Goal: Use online tool/utility: Utilize a website feature to perform a specific function

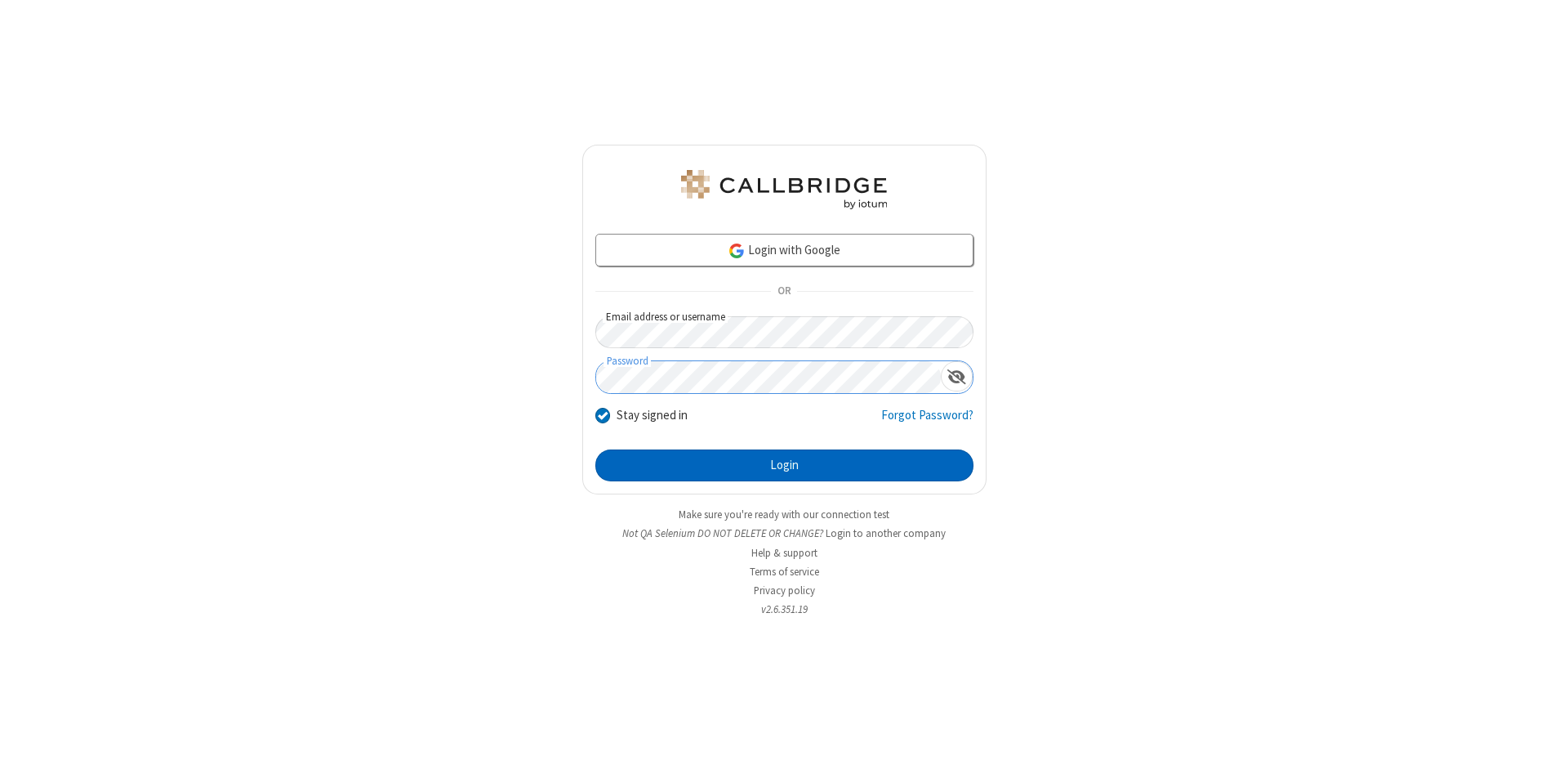
click at [784, 465] on button "Login" at bounding box center [784, 465] width 378 height 33
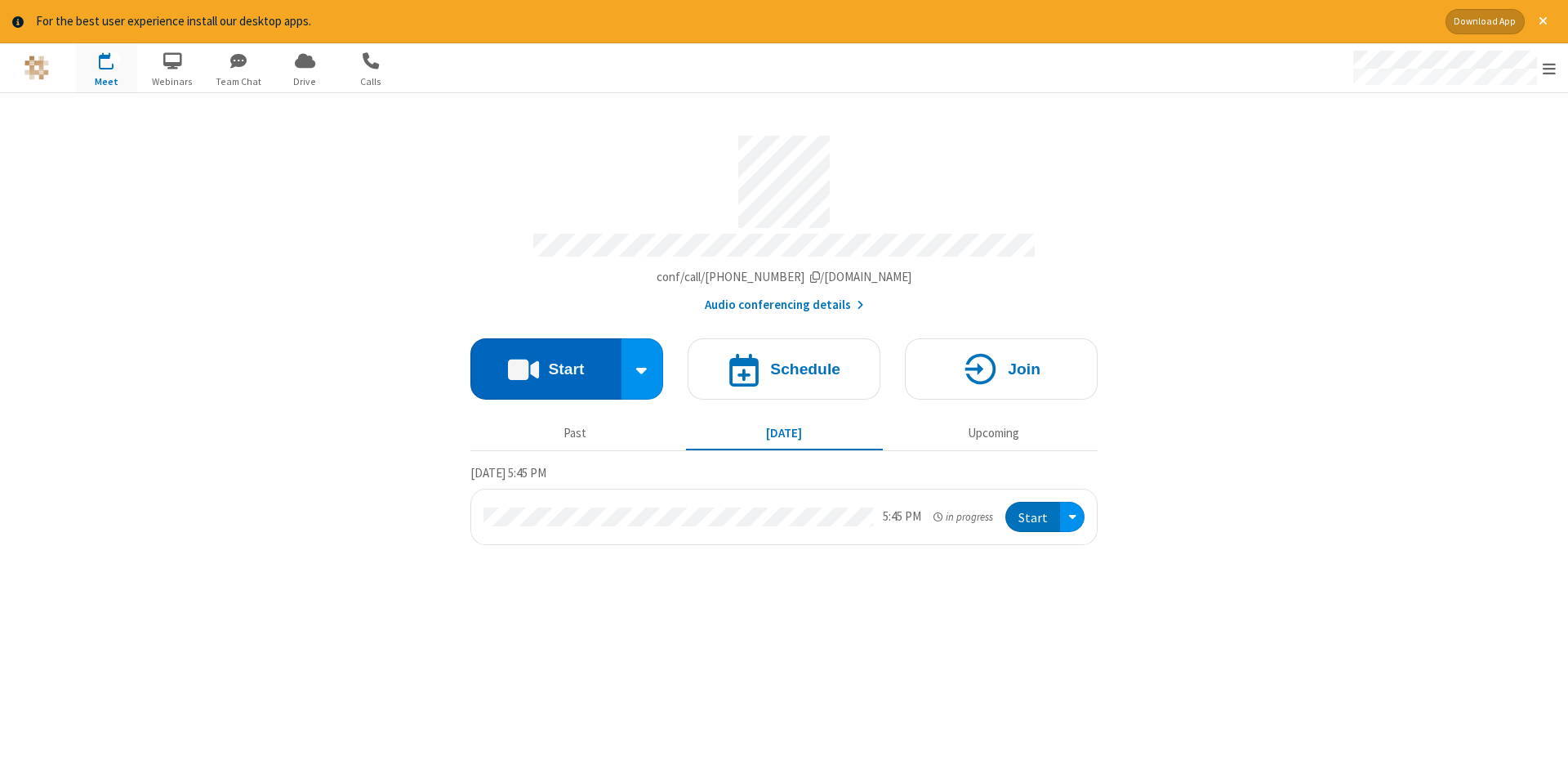
click at [545, 363] on button "Start" at bounding box center [545, 369] width 151 height 61
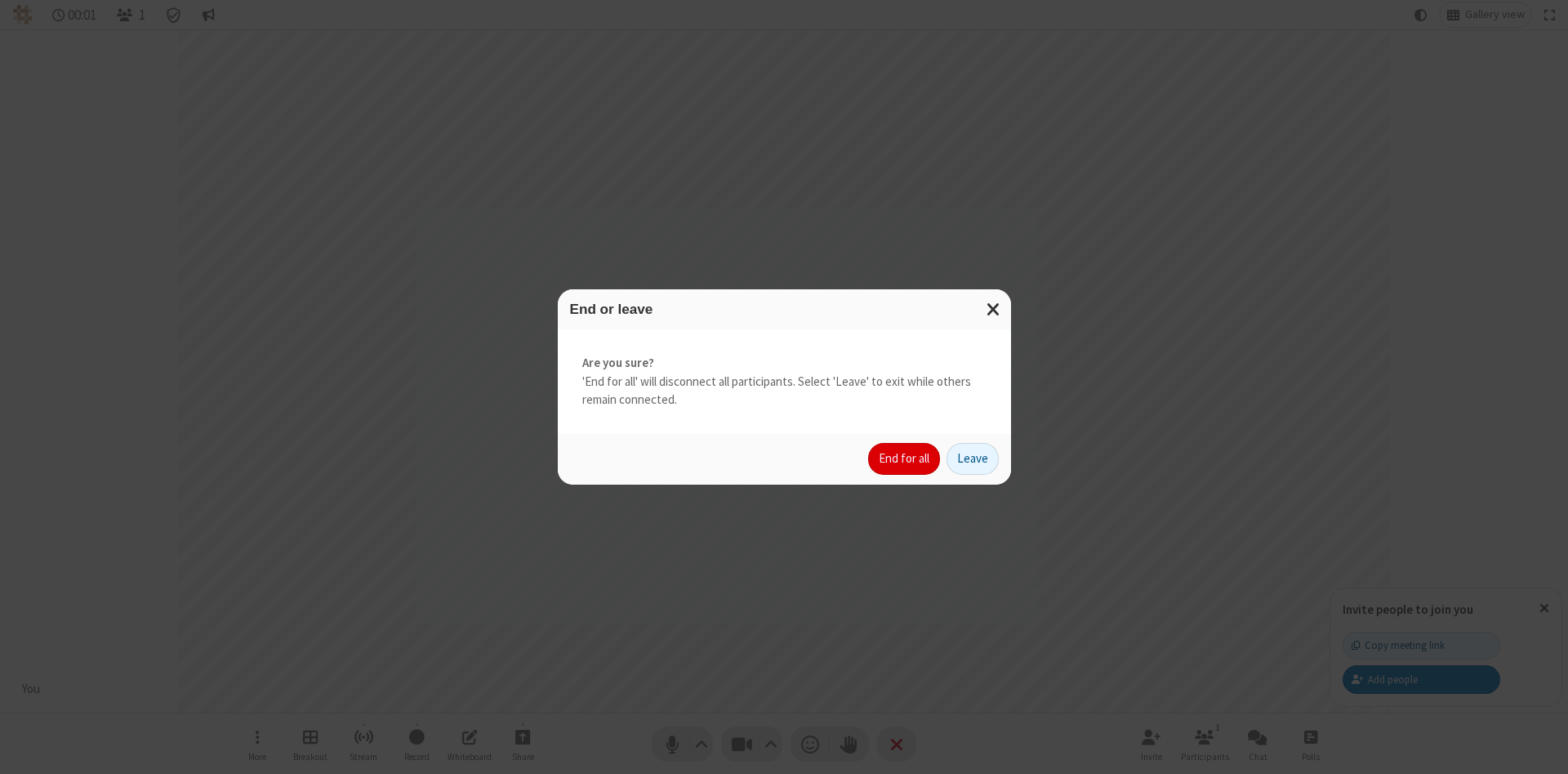
click at [904, 459] on button "End for all" at bounding box center [904, 459] width 72 height 33
